Goal: Navigation & Orientation: Find specific page/section

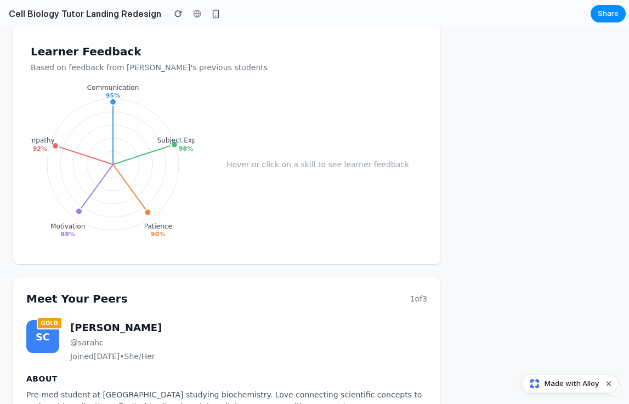
scroll to position [889, 0]
